Goal: Find specific page/section: Find specific page/section

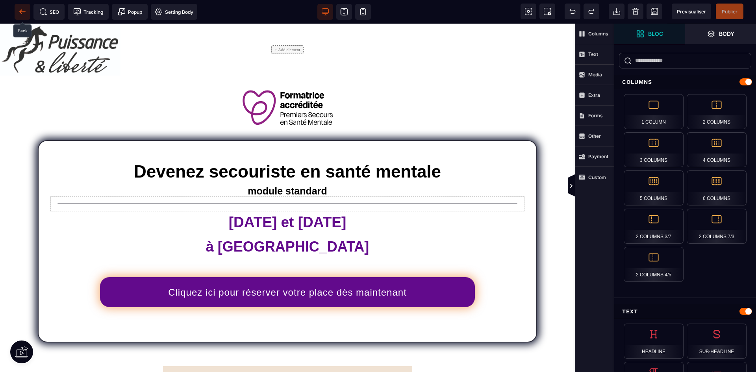
click at [26, 6] on span at bounding box center [23, 12] width 16 height 16
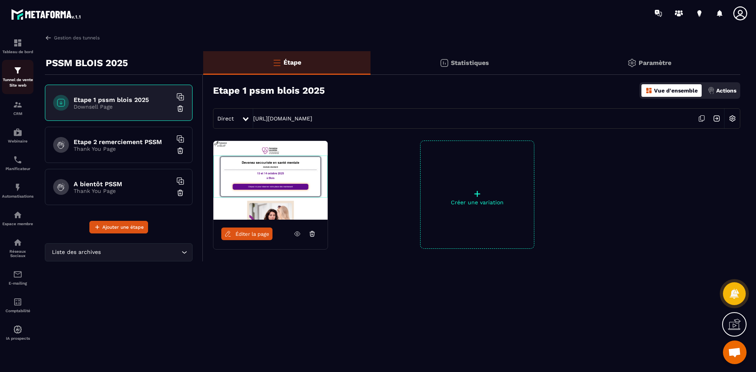
click at [22, 84] on p "Tunnel de vente Site web" at bounding box center [17, 82] width 31 height 11
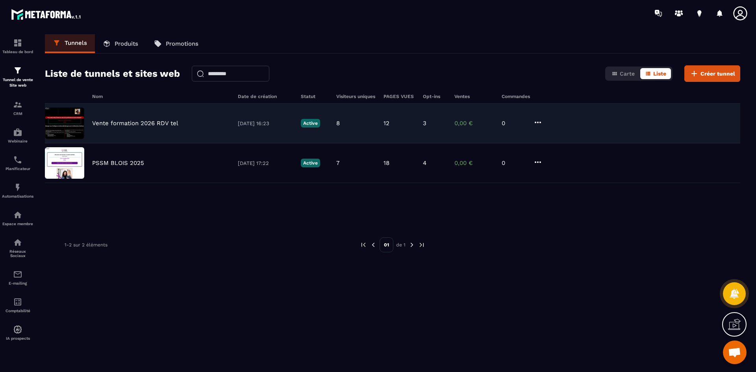
click at [81, 123] on img at bounding box center [64, 122] width 39 height 31
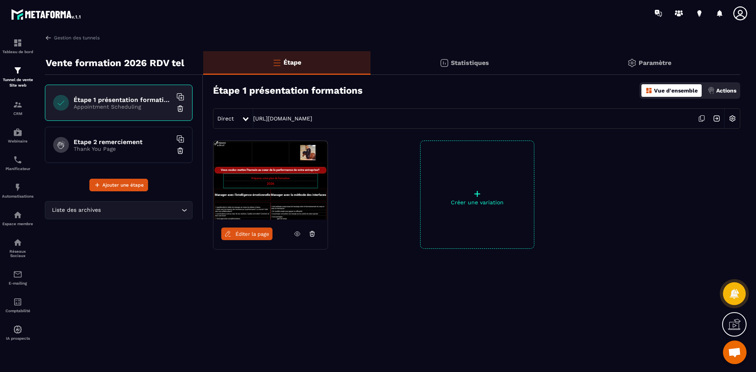
click at [275, 183] on img at bounding box center [270, 180] width 114 height 79
click at [244, 236] on span "Éditer la page" at bounding box center [252, 234] width 34 height 6
